Goal: Information Seeking & Learning: Check status

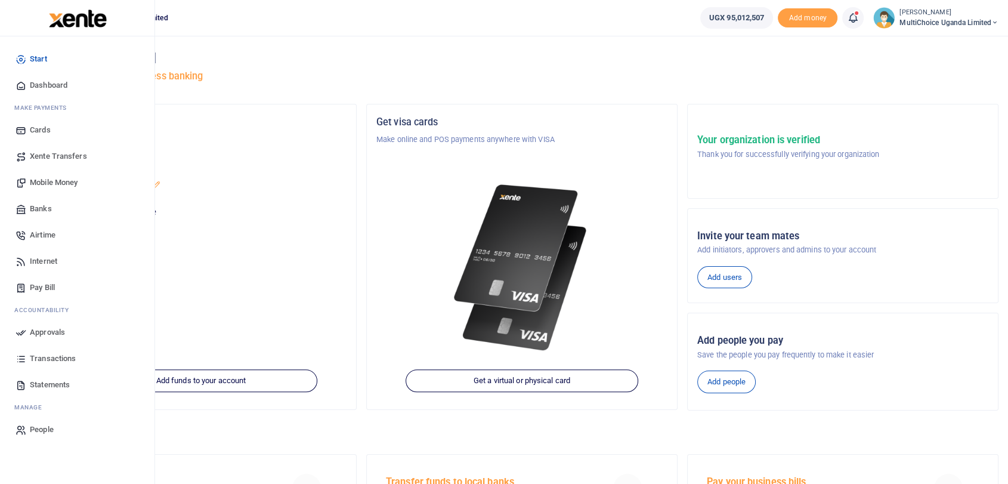
click at [38, 82] on span "Dashboard" at bounding box center [49, 85] width 38 height 12
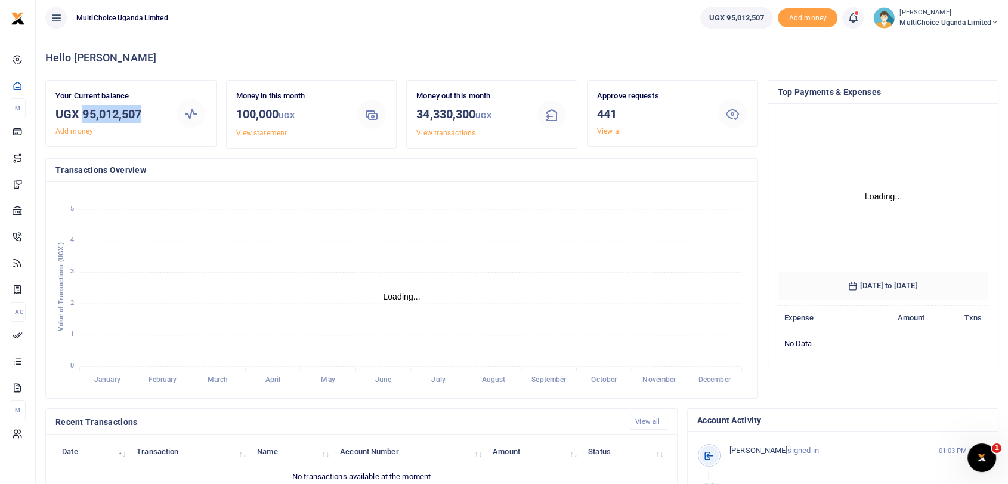
drag, startPoint x: 110, startPoint y: 112, endPoint x: 162, endPoint y: 111, distance: 51.9
click at [162, 111] on h3 "UGX 95,012,507" at bounding box center [110, 114] width 110 height 18
copy h3 "95,012,507"
click at [615, 127] on link "View all" at bounding box center [610, 131] width 26 height 8
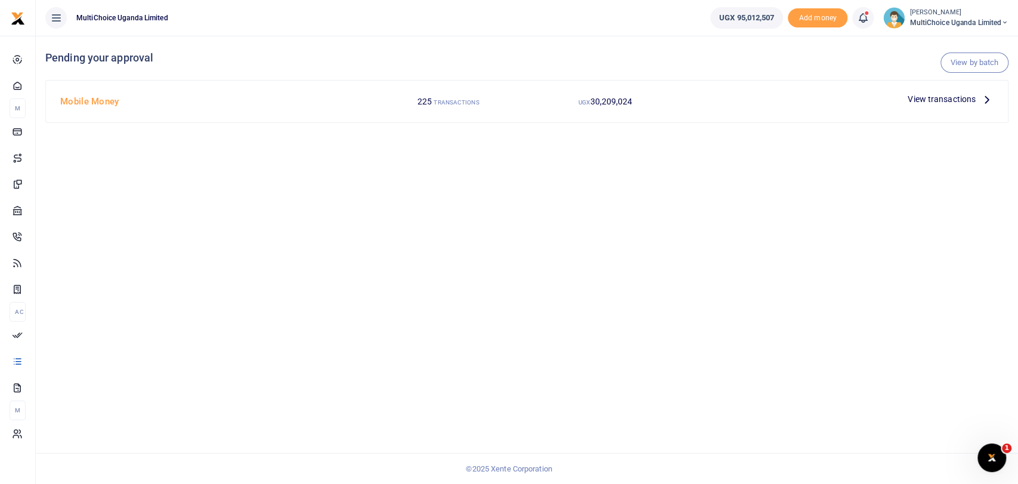
click at [941, 100] on span "View transactions" at bounding box center [941, 98] width 68 height 13
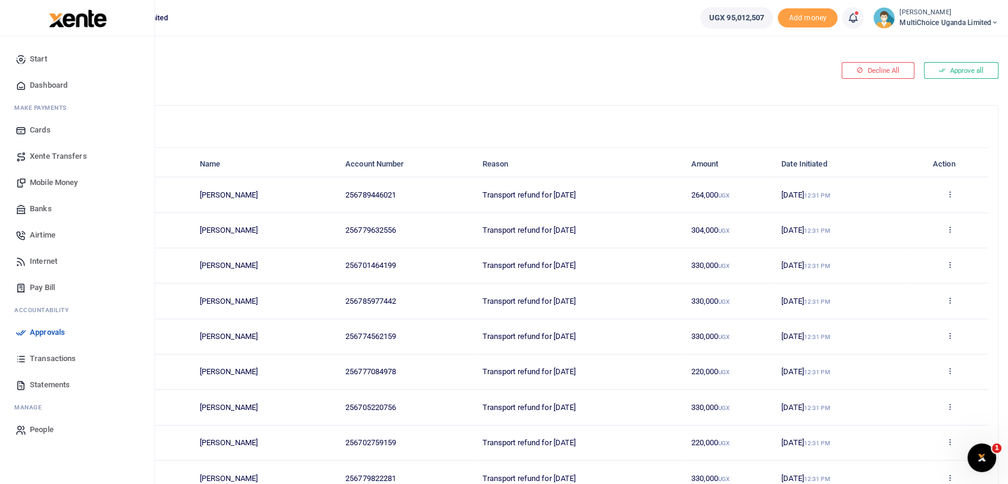
click at [39, 85] on span "Dashboard" at bounding box center [49, 85] width 38 height 12
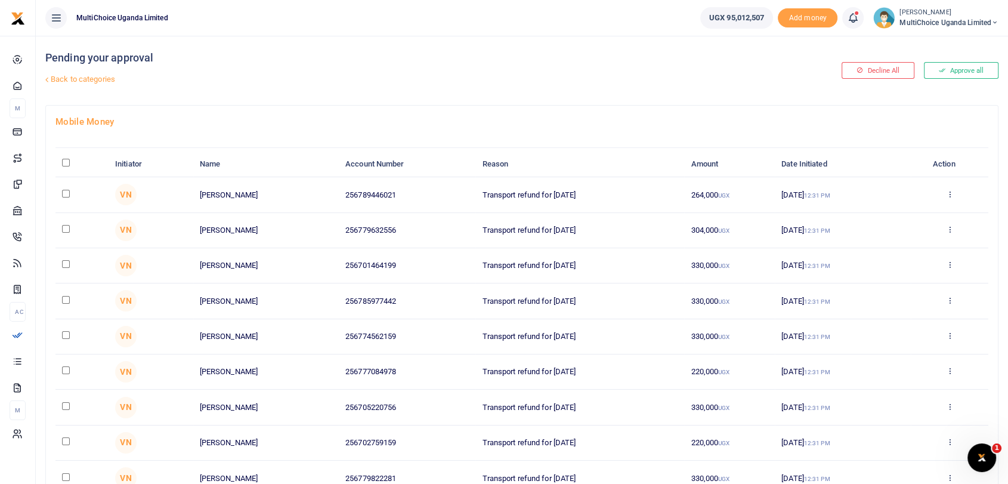
click at [912, 14] on small "[PERSON_NAME]" at bounding box center [948, 13] width 99 height 10
click at [932, 45] on link "Switch accounts" at bounding box center [943, 43] width 104 height 17
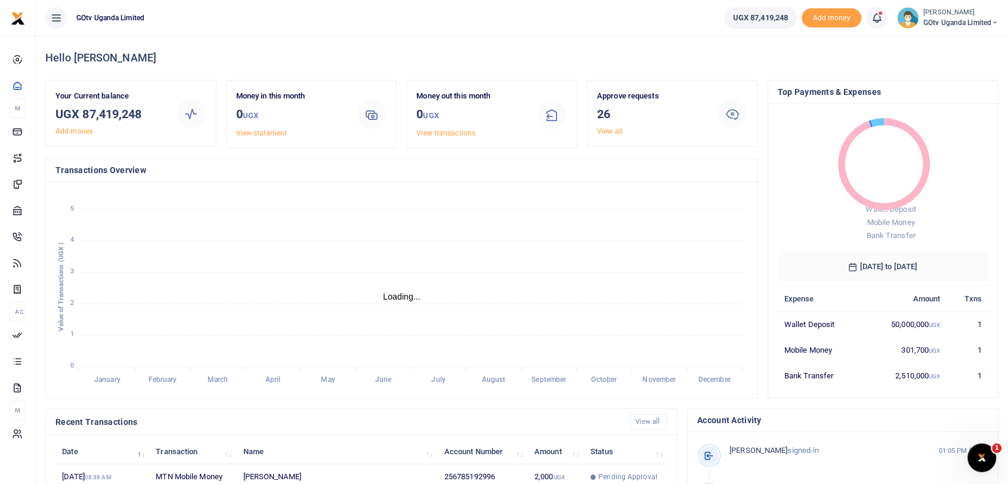
scroll to position [10, 10]
drag, startPoint x: 86, startPoint y: 111, endPoint x: 173, endPoint y: 111, distance: 86.4
click at [173, 111] on div "Your Current balance UGX 87,419,248 Add money" at bounding box center [131, 113] width 160 height 47
drag, startPoint x: 85, startPoint y: 113, endPoint x: 183, endPoint y: 114, distance: 97.8
click at [183, 114] on div "Your Current balance UGX 87,419,248 Add money" at bounding box center [131, 113] width 160 height 47
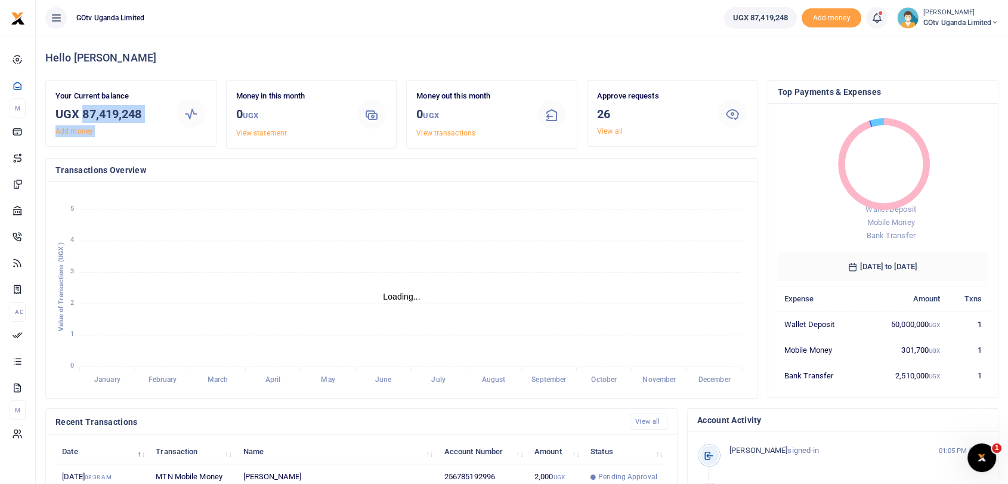
click at [165, 116] on h3 "UGX 87,419,248" at bounding box center [110, 114] width 110 height 18
drag, startPoint x: 82, startPoint y: 114, endPoint x: 157, endPoint y: 113, distance: 75.1
click at [157, 113] on h3 "UGX 87,419,248" at bounding box center [110, 114] width 110 height 18
copy h3 "87,419,248"
click at [264, 129] on link "View statement" at bounding box center [261, 133] width 51 height 8
